Goal: Find contact information: Find contact information

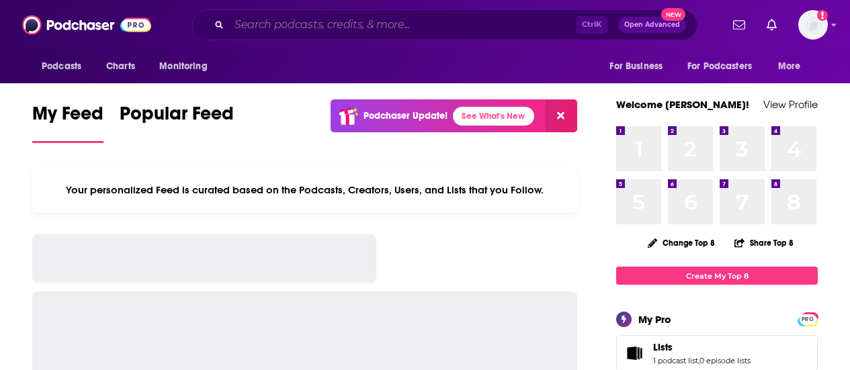
click at [437, 28] on input "Search podcasts, credits, & more..." at bounding box center [402, 25] width 347 height 22
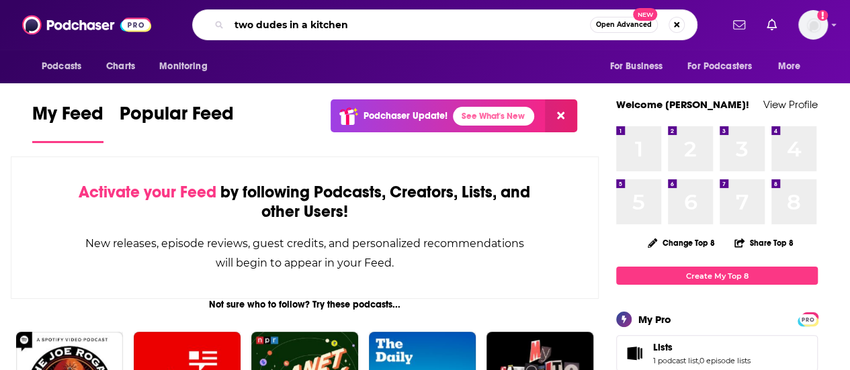
type input "two dudes in a kitchen"
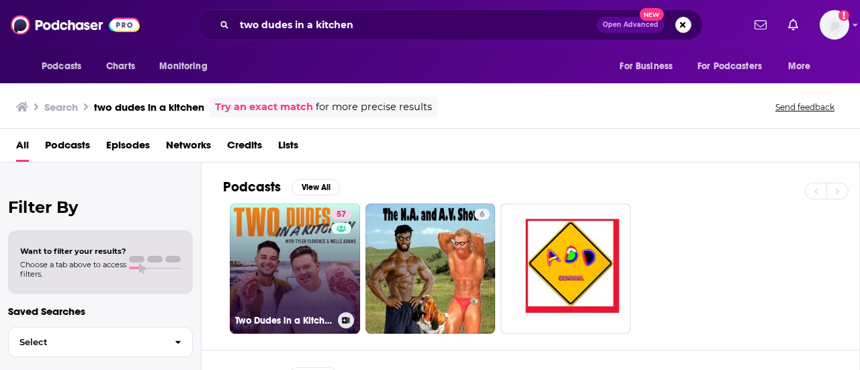
click at [341, 261] on div "57" at bounding box center [343, 261] width 24 height 104
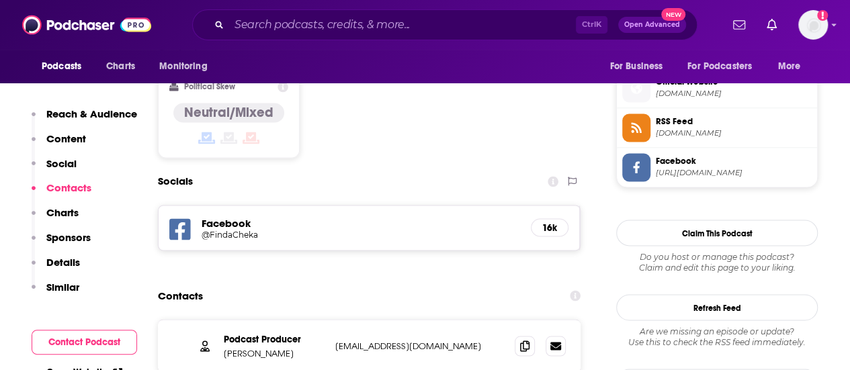
scroll to position [1076, 0]
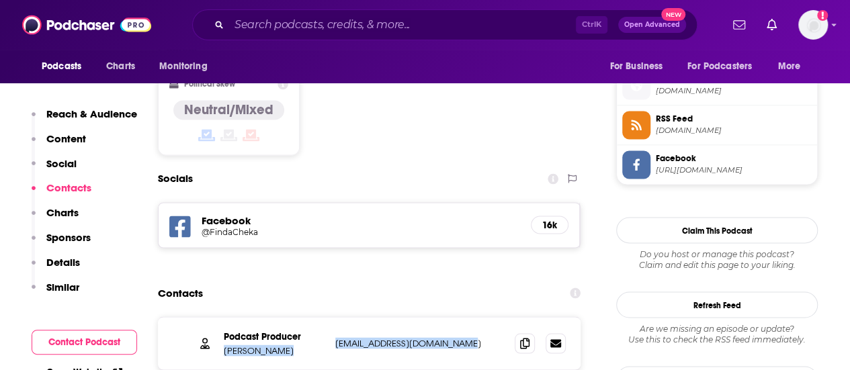
drag, startPoint x: 487, startPoint y: 279, endPoint x: 315, endPoint y: 272, distance: 172.9
click at [0, 0] on div "Podcast Producer [PERSON_NAME] [PERSON_NAME][EMAIL_ADDRESS][DOMAIN_NAME] [PERSO…" at bounding box center [0, 0] width 0 height 0
click at [343, 337] on p "[EMAIL_ADDRESS][DOMAIN_NAME]" at bounding box center [419, 342] width 169 height 11
drag, startPoint x: 335, startPoint y: 280, endPoint x: 469, endPoint y: 286, distance: 133.9
click at [477, 317] on div "Podcast Producer [PERSON_NAME] [PERSON_NAME][EMAIL_ADDRESS][DOMAIN_NAME] [PERSO…" at bounding box center [369, 343] width 423 height 52
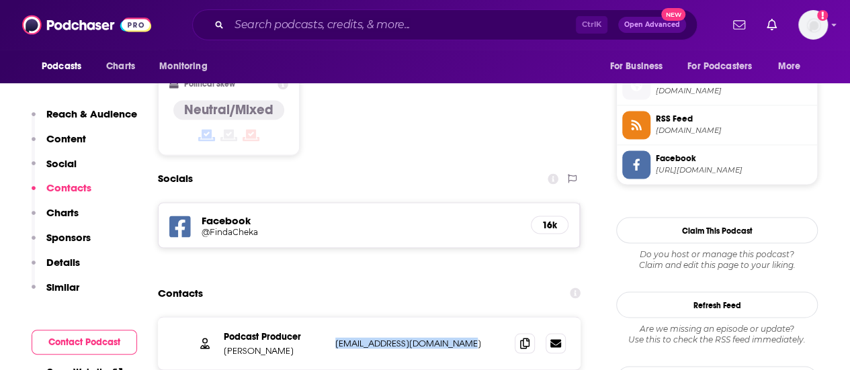
copy p "[EMAIL_ADDRESS][DOMAIN_NAME]"
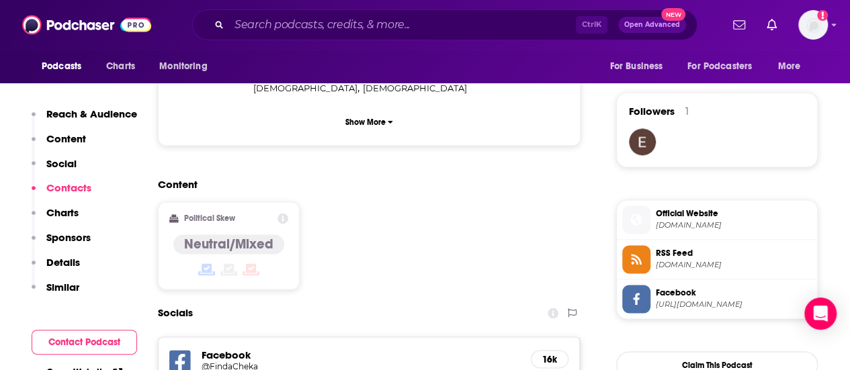
scroll to position [1143, 0]
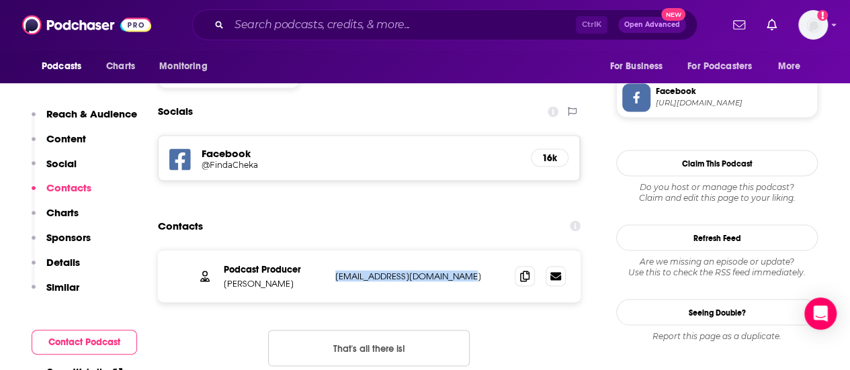
copy p "[EMAIL_ADDRESS][DOMAIN_NAME]"
